Goal: Entertainment & Leisure: Browse casually

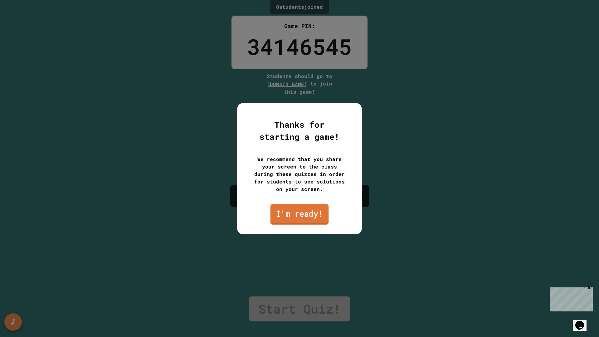
click at [299, 210] on link "I'm ready!" at bounding box center [300, 214] width 58 height 21
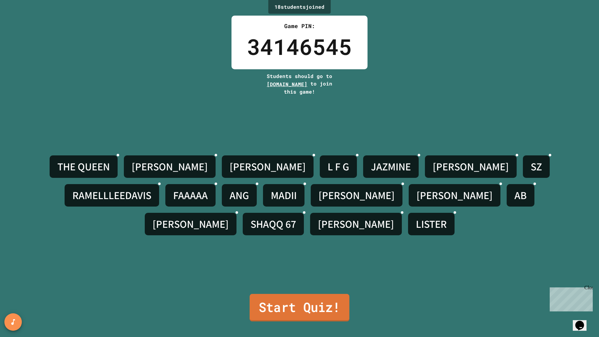
click at [330, 300] on link "Start Quiz!" at bounding box center [300, 307] width 100 height 27
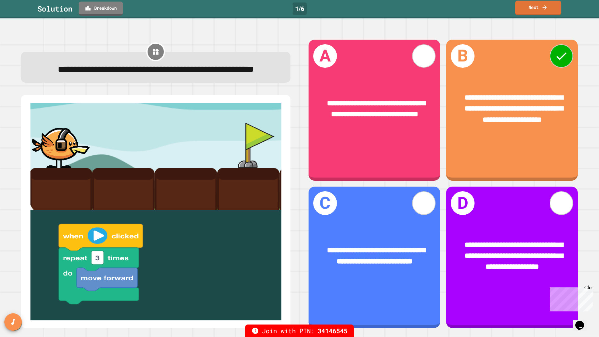
click at [527, 12] on link "Next" at bounding box center [538, 8] width 46 height 15
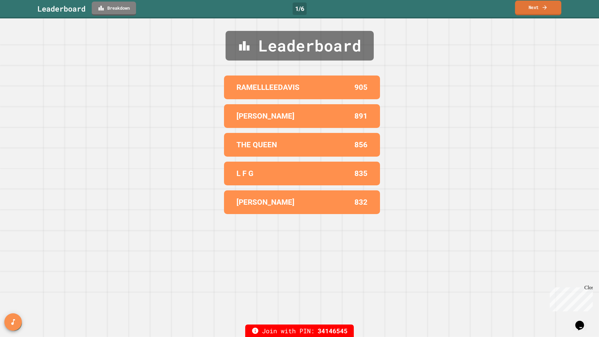
click at [527, 12] on link "Next" at bounding box center [538, 8] width 46 height 15
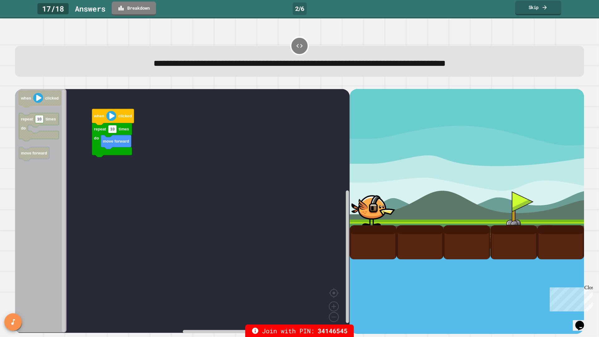
click at [527, 12] on link "Skip" at bounding box center [538, 8] width 46 height 15
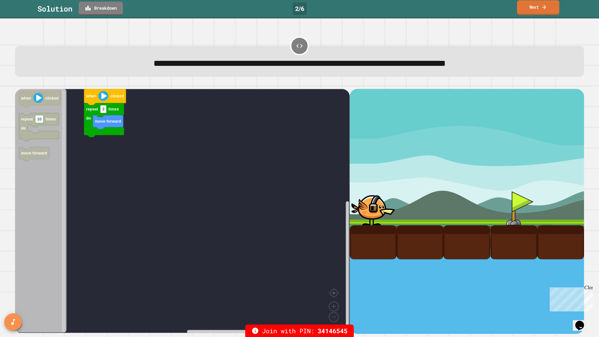
click at [517, 14] on link "Next" at bounding box center [538, 7] width 42 height 15
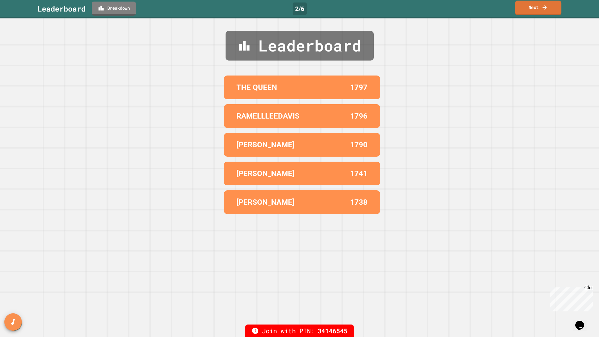
click at [517, 14] on link "Next" at bounding box center [538, 8] width 46 height 15
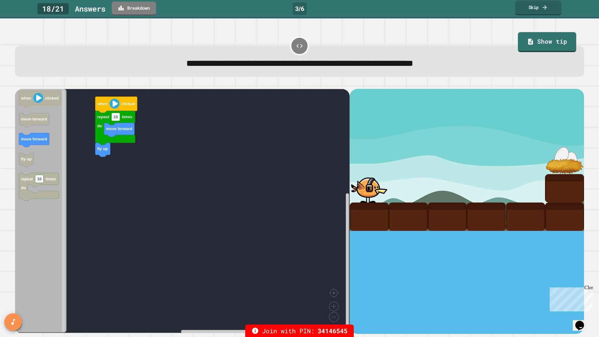
click at [517, 14] on link "Skip" at bounding box center [538, 8] width 46 height 15
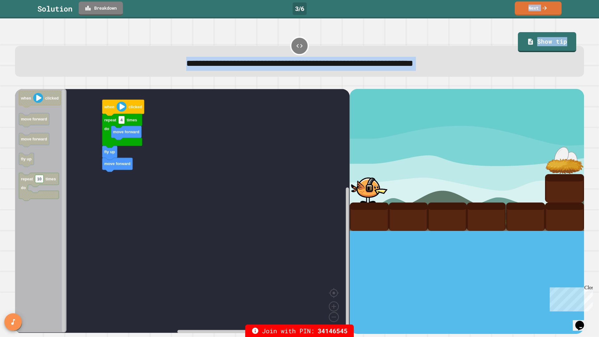
drag, startPoint x: 518, startPoint y: 10, endPoint x: 206, endPoint y: 89, distance: 322.1
click at [206, 89] on div "**********" at bounding box center [299, 168] width 599 height 337
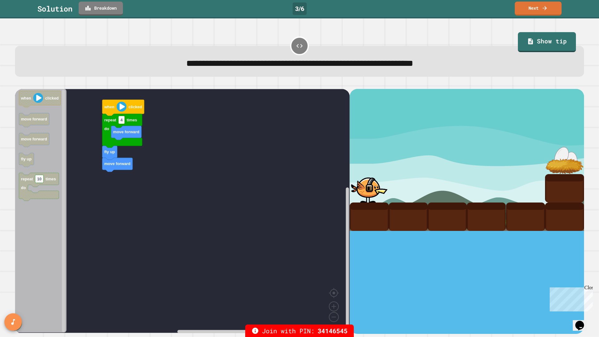
drag, startPoint x: 497, startPoint y: 50, endPoint x: 507, endPoint y: 50, distance: 9.4
click at [498, 50] on div "**********" at bounding box center [299, 61] width 569 height 31
click at [529, 8] on link "Next" at bounding box center [538, 8] width 47 height 15
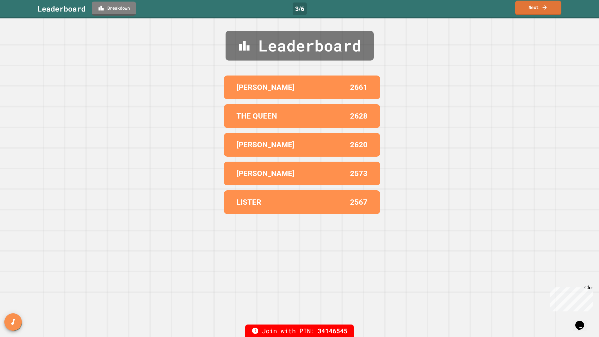
click at [529, 8] on link "Next" at bounding box center [538, 8] width 46 height 15
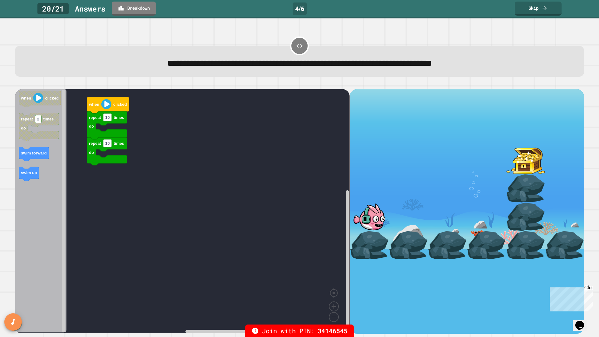
click at [527, 7] on link "Skip" at bounding box center [538, 9] width 47 height 14
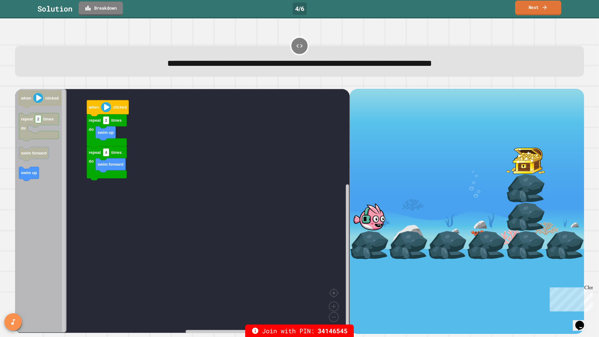
click at [527, 7] on link "Next" at bounding box center [538, 8] width 46 height 15
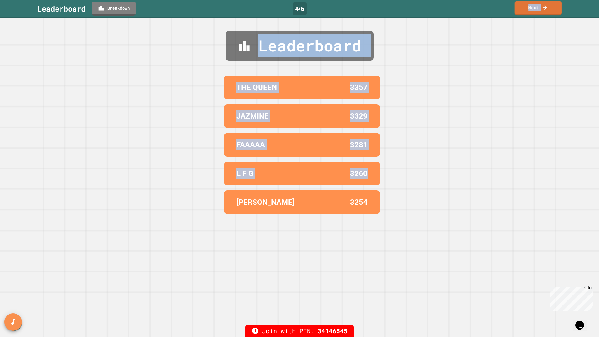
click at [527, 7] on link "Next" at bounding box center [538, 8] width 47 height 15
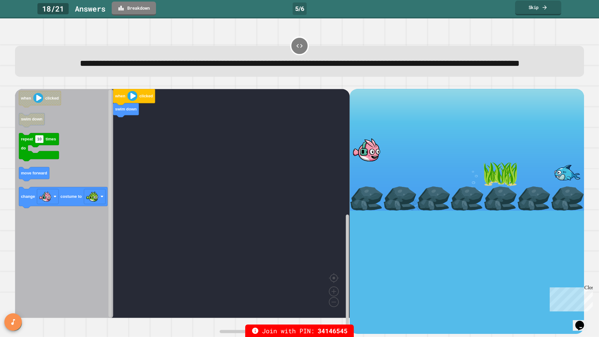
click at [531, 13] on link "Skip" at bounding box center [538, 8] width 46 height 15
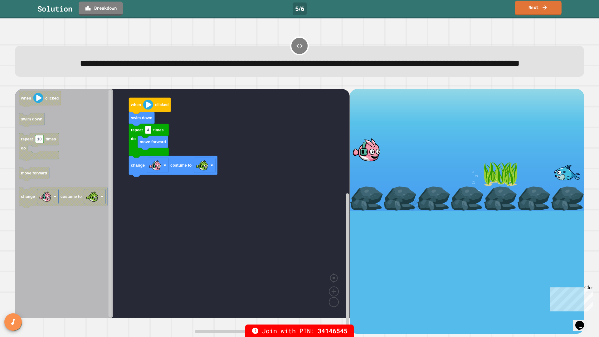
click at [537, 5] on link "Next" at bounding box center [538, 8] width 47 height 15
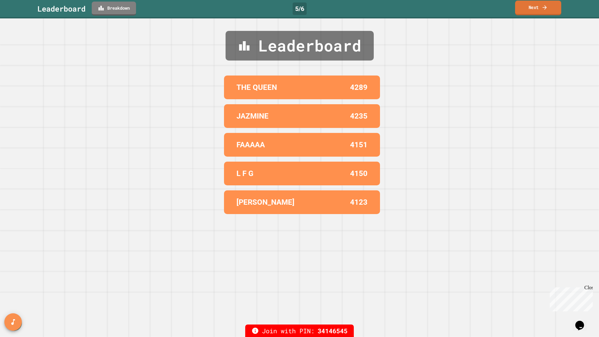
click at [536, 5] on link "Next" at bounding box center [538, 8] width 46 height 15
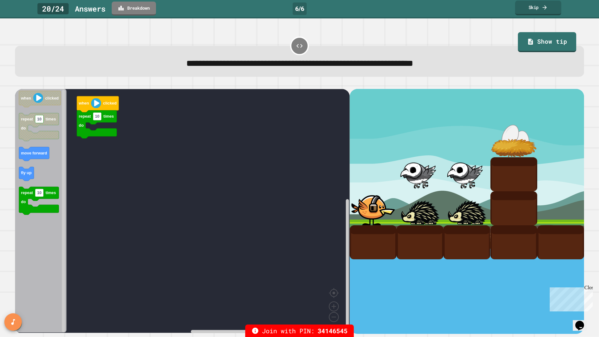
click at [537, 8] on link "Skip" at bounding box center [538, 8] width 46 height 15
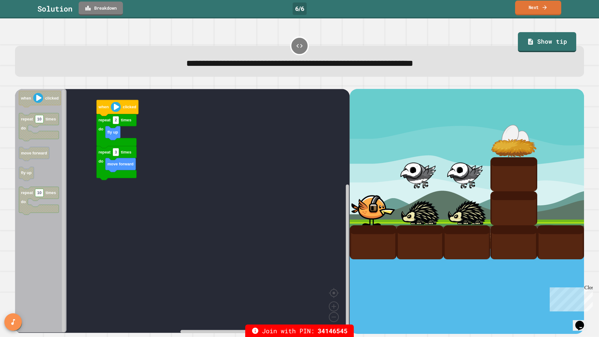
drag, startPoint x: 544, startPoint y: 7, endPoint x: 5, endPoint y: 314, distance: 620.6
click at [544, 7] on icon at bounding box center [545, 7] width 6 height 7
